Goal: Transaction & Acquisition: Download file/media

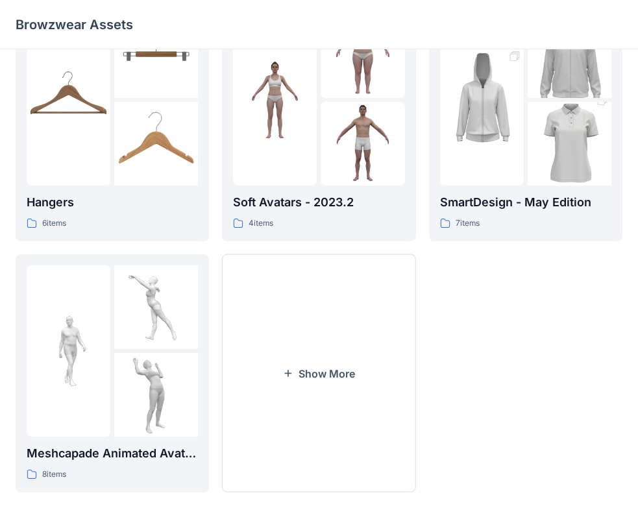
scroll to position [322, 0]
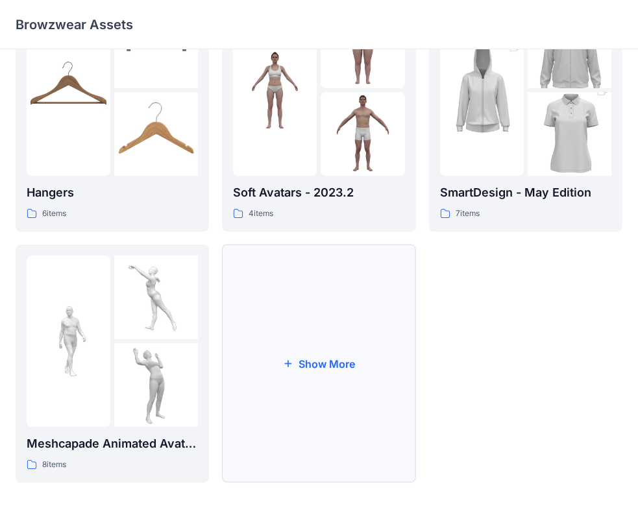
click at [326, 372] on button "Show More" at bounding box center [318, 364] width 193 height 238
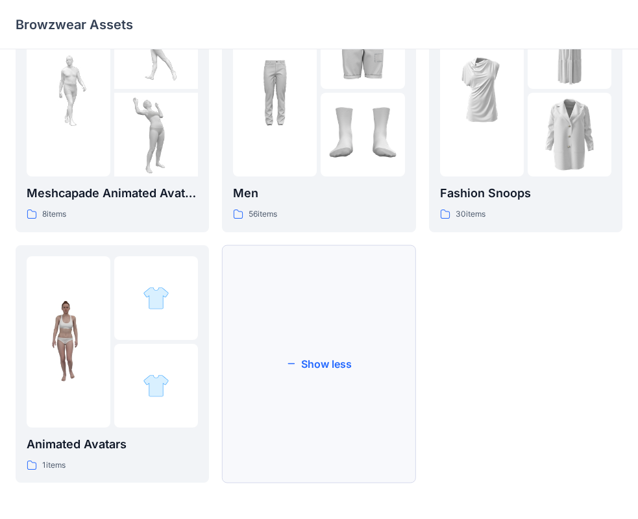
click at [297, 381] on button "Show less" at bounding box center [318, 364] width 193 height 238
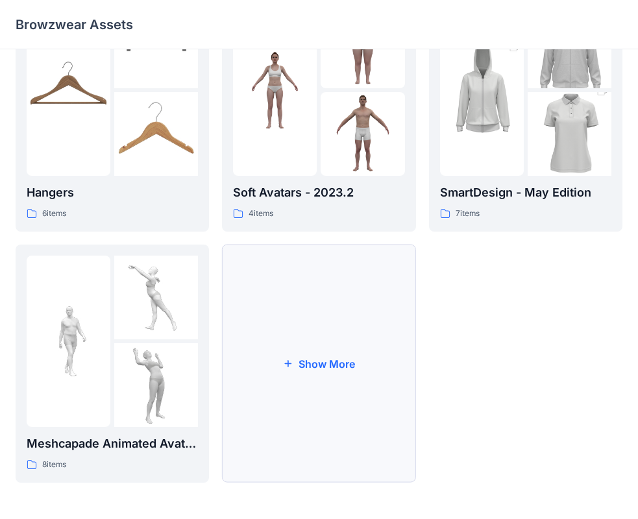
click at [316, 355] on button "Show More" at bounding box center [318, 364] width 193 height 238
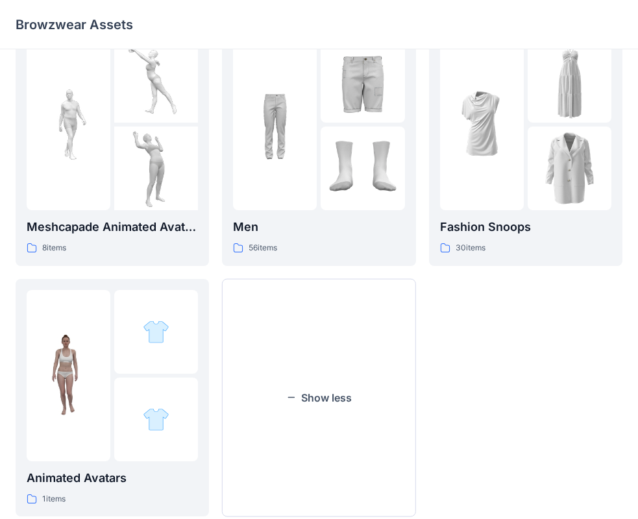
scroll to position [573, 0]
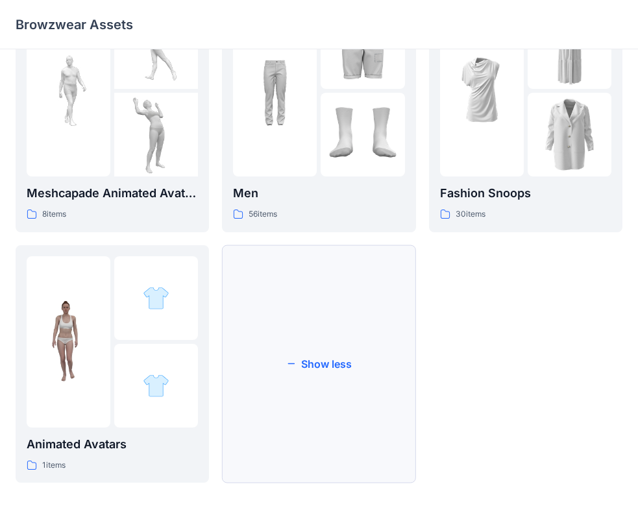
click at [297, 370] on button "Show less" at bounding box center [318, 364] width 193 height 238
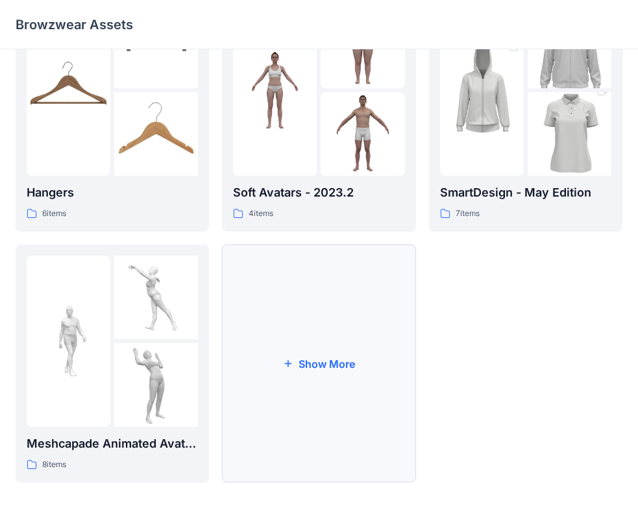
scroll to position [322, 0]
click at [346, 370] on button "Show More" at bounding box center [318, 364] width 193 height 238
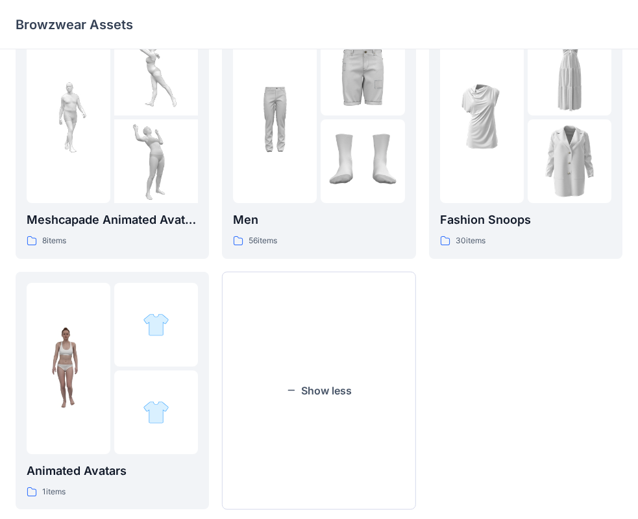
scroll to position [573, 0]
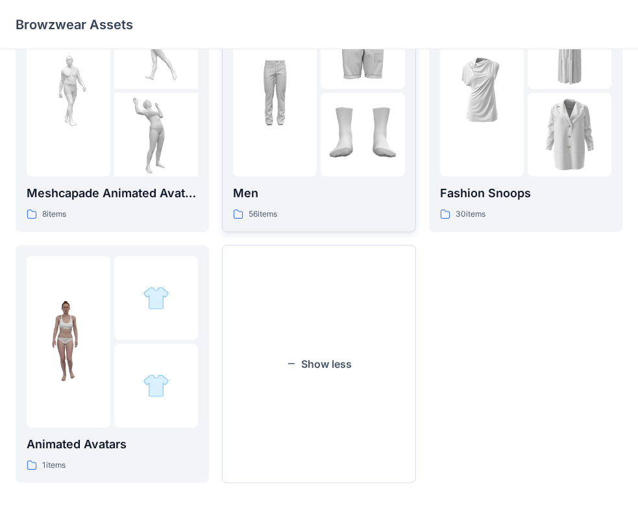
click at [304, 123] on img at bounding box center [275, 91] width 84 height 84
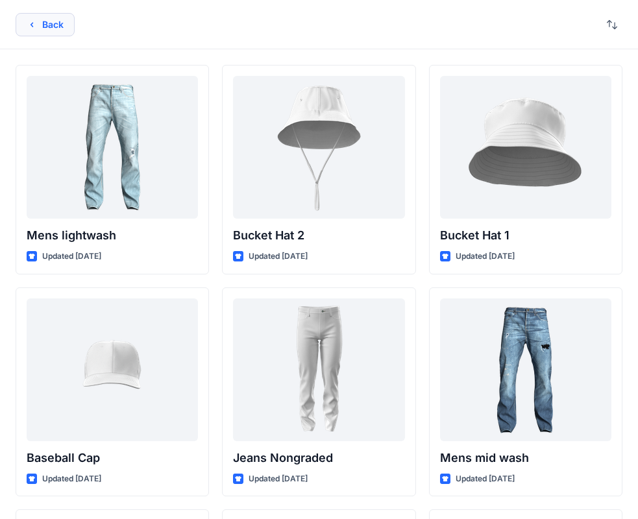
click at [61, 15] on button "Back" at bounding box center [45, 24] width 59 height 23
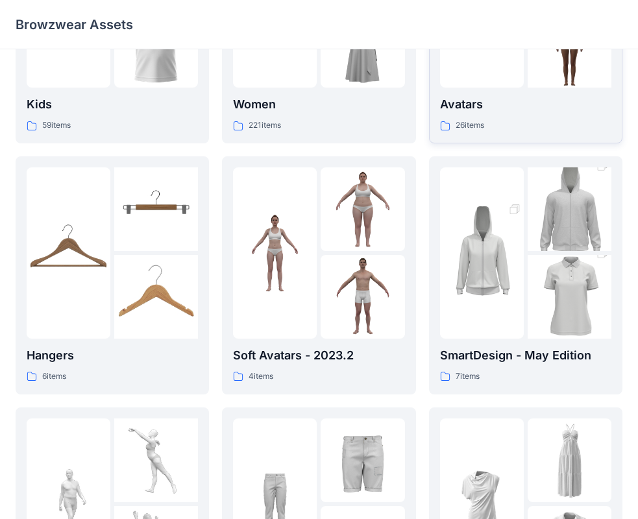
scroll to position [54, 0]
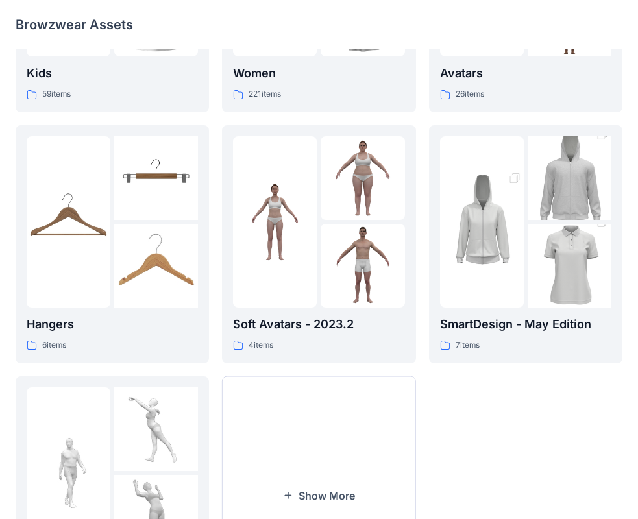
scroll to position [192, 0]
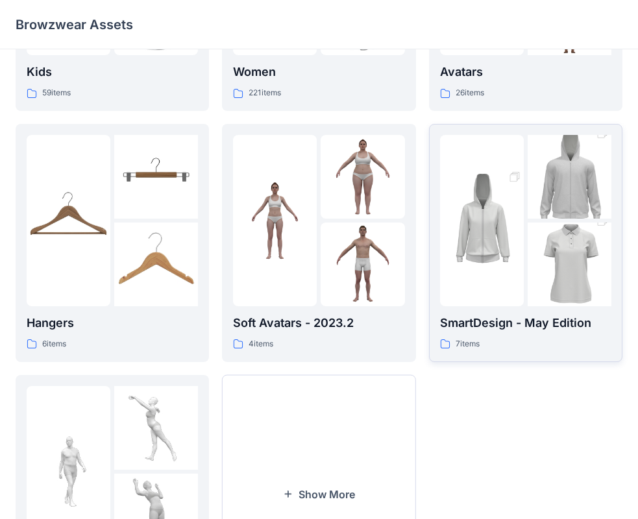
click at [574, 224] on img at bounding box center [570, 265] width 84 height 126
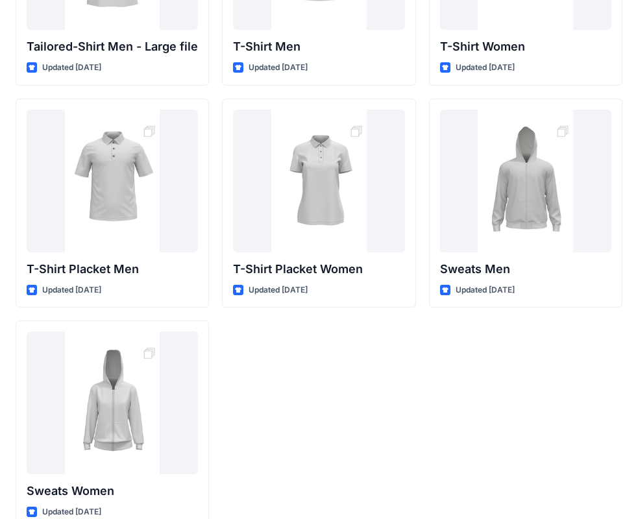
scroll to position [189, 0]
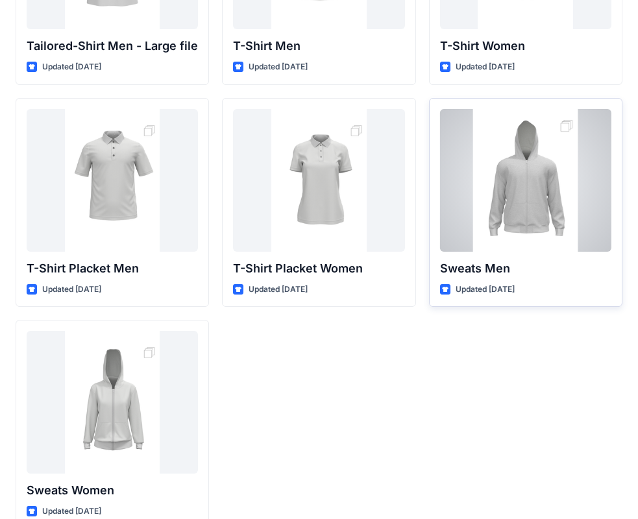
click at [542, 213] on div at bounding box center [525, 180] width 171 height 143
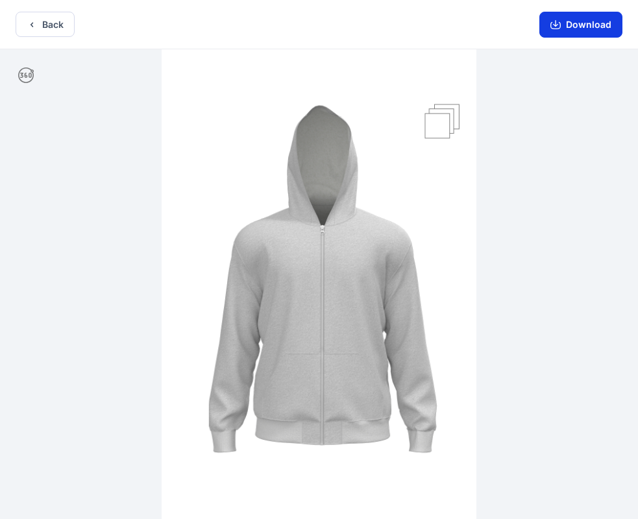
click at [577, 23] on button "Download" at bounding box center [580, 25] width 83 height 26
click at [570, 31] on button "Download" at bounding box center [580, 25] width 83 height 26
click at [556, 28] on icon "button" at bounding box center [555, 24] width 10 height 10
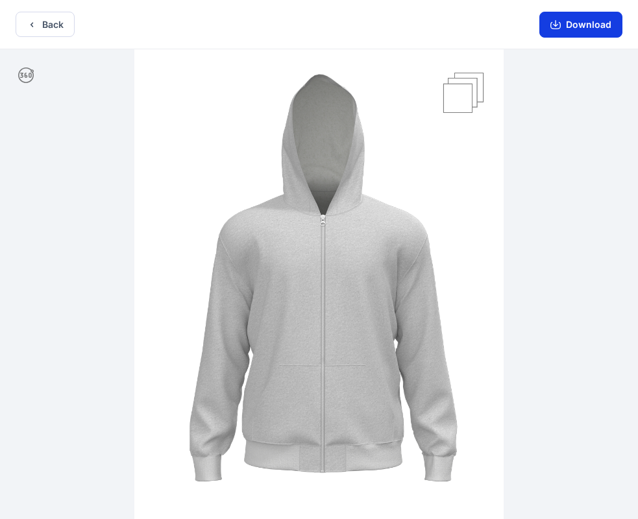
click at [552, 21] on icon "button" at bounding box center [555, 24] width 10 height 10
click at [553, 21] on icon "button" at bounding box center [555, 24] width 10 height 10
click at [594, 19] on button "Download" at bounding box center [580, 25] width 83 height 26
